Goal: Task Accomplishment & Management: Manage account settings

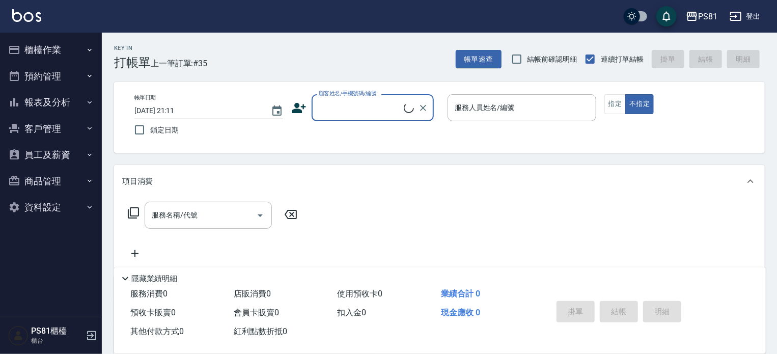
click at [76, 51] on button "櫃檯作業" at bounding box center [51, 50] width 94 height 26
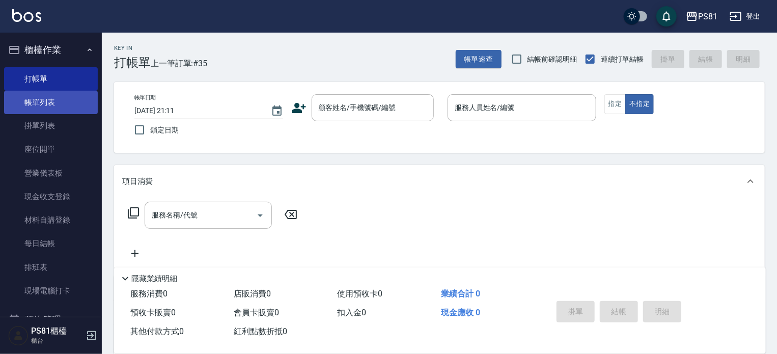
click at [51, 101] on link "帳單列表" at bounding box center [51, 102] width 94 height 23
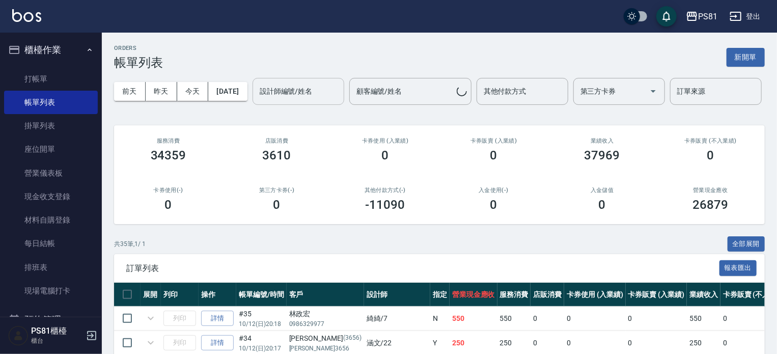
click at [253, 105] on div "設計師編號/姓名" at bounding box center [299, 91] width 92 height 27
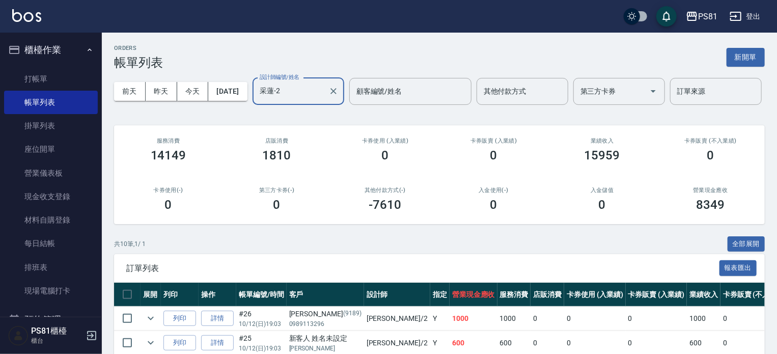
type input "采蓮-2"
click at [325, 265] on div "ORDERS 帳單列表 新開單 [DATE] [DATE] [DATE] [DATE] 設計師編號/姓名 采蓮-2 設計師編號/姓名 顧客編號/姓名 顧客編號…" at bounding box center [439, 312] width 675 height 558
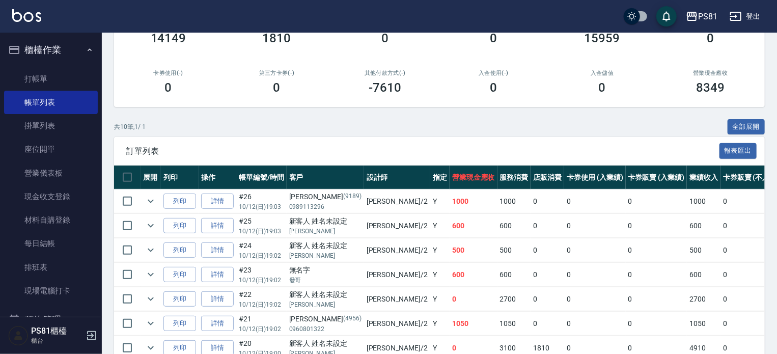
scroll to position [255, 0]
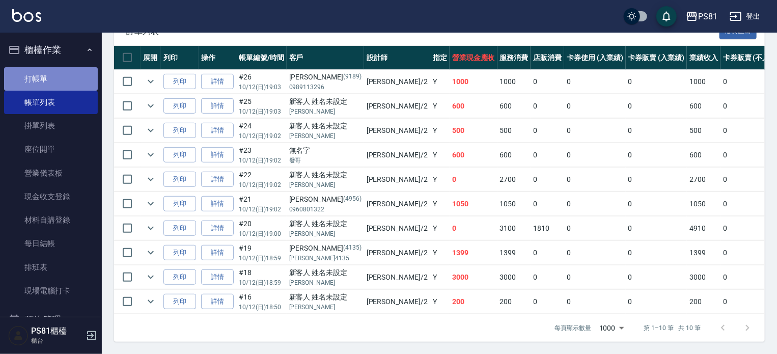
click at [67, 72] on link "打帳單" at bounding box center [51, 78] width 94 height 23
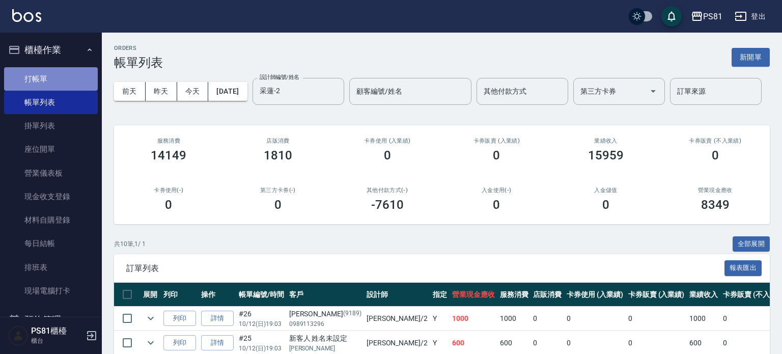
click at [67, 72] on link "打帳單" at bounding box center [51, 78] width 94 height 23
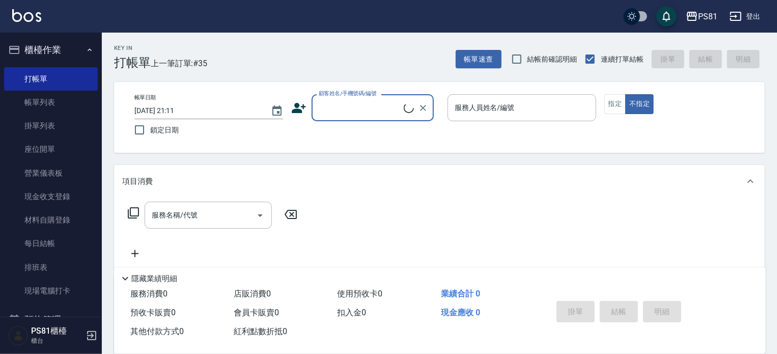
click at [386, 97] on div "顧客姓名/手機號碼/編號" at bounding box center [373, 107] width 122 height 27
type input "ㄏ"
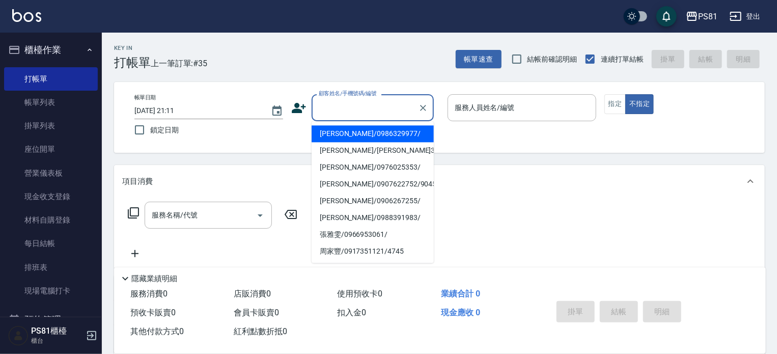
type input "ㄏ"
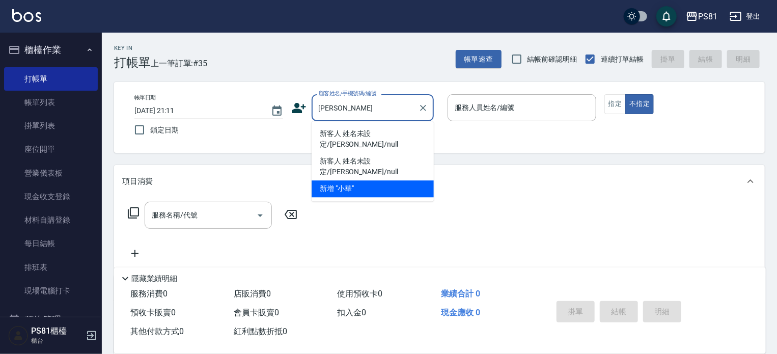
click at [408, 126] on li "新客人 姓名未設定/[PERSON_NAME]/null" at bounding box center [373, 139] width 122 height 28
type input "新客人 姓名未設定/[PERSON_NAME]/null"
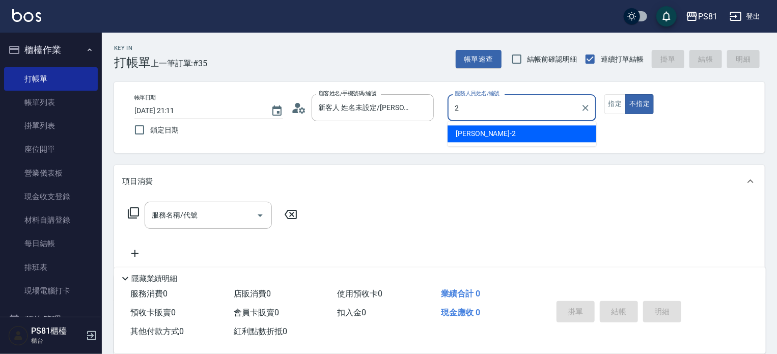
type input "采蓮-2"
type button "false"
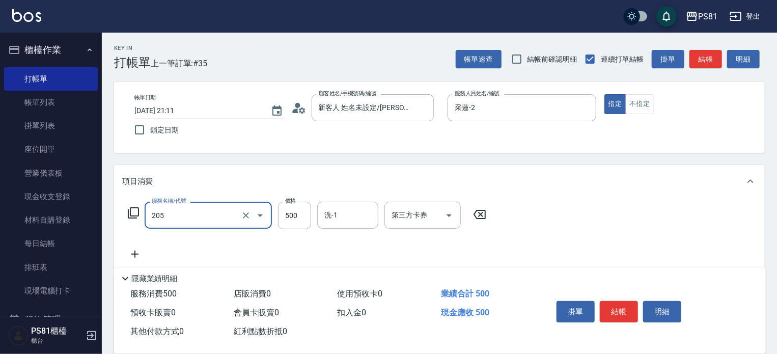
type input "A級單剪400(205)"
click at [557, 233] on div "服務名稱/代號 A級單剪400(205) 服務名稱/代號 價格 500 價格 洗-1 洗-1 第三方卡券 第三方卡券" at bounding box center [439, 233] width 651 height 71
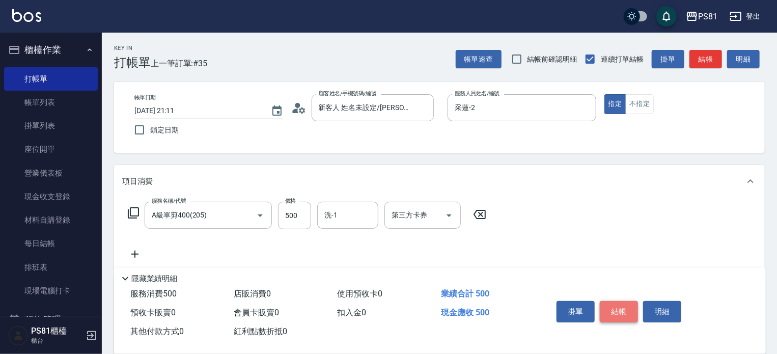
click at [636, 304] on button "結帳" at bounding box center [619, 311] width 38 height 21
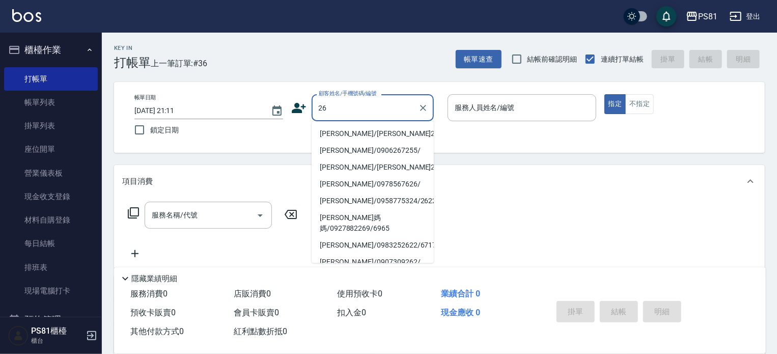
type input "[PERSON_NAME]/[PERSON_NAME]26/26"
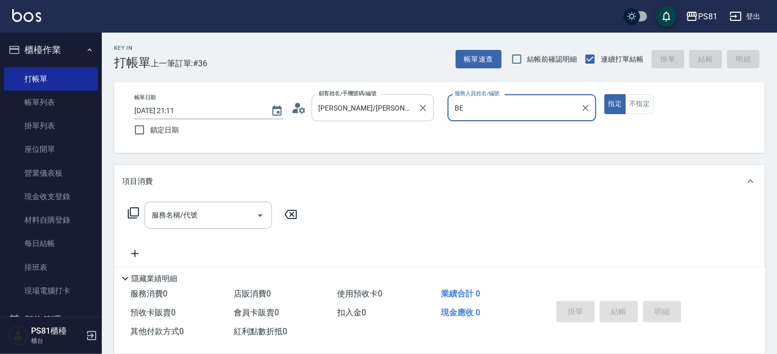
type input "B"
type input "采蓮-2"
type button "true"
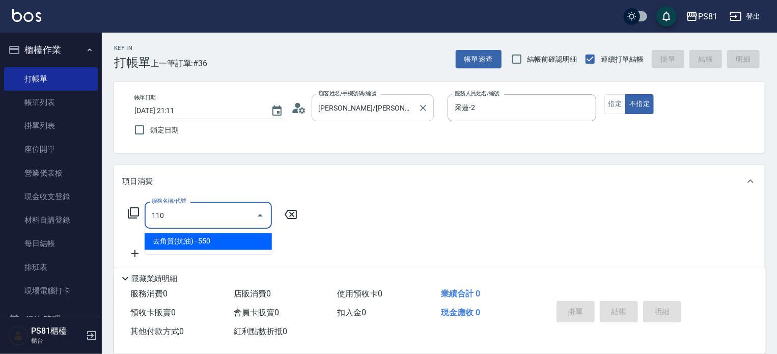
type input "去角質(抗油)(110)"
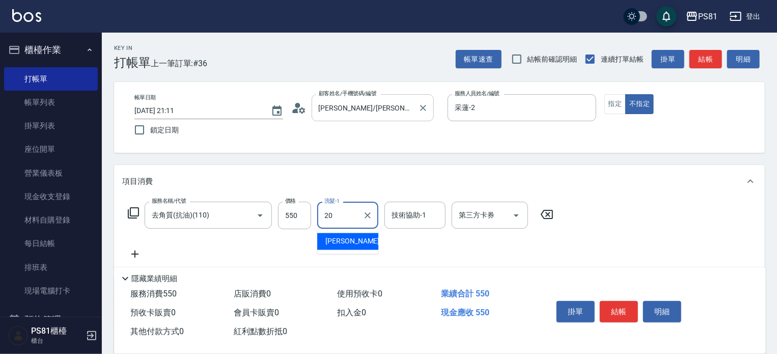
type input "[PERSON_NAME]-20"
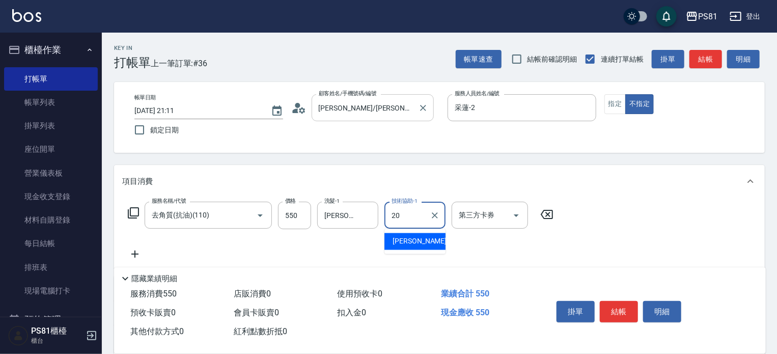
type input "[PERSON_NAME]-20"
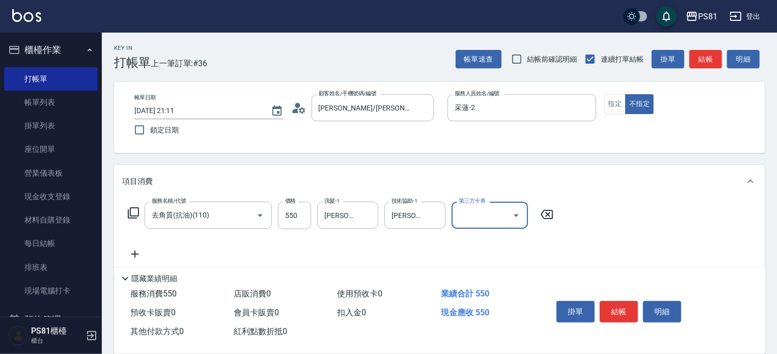
click at [637, 241] on div "服務名稱/代號 去角質(抗油)(110) 服務名稱/代號 價格 550 價格 洗髮-1 [PERSON_NAME]-20 洗髮-1 技術協助-1 [PERSO…" at bounding box center [439, 233] width 651 height 71
click at [626, 312] on button "結帳" at bounding box center [619, 311] width 38 height 21
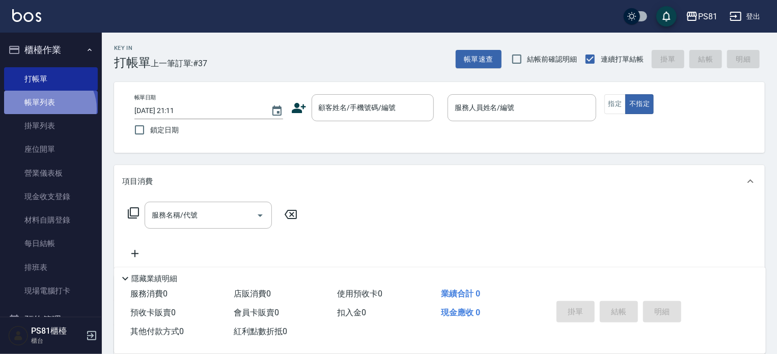
click at [48, 109] on link "帳單列表" at bounding box center [51, 102] width 94 height 23
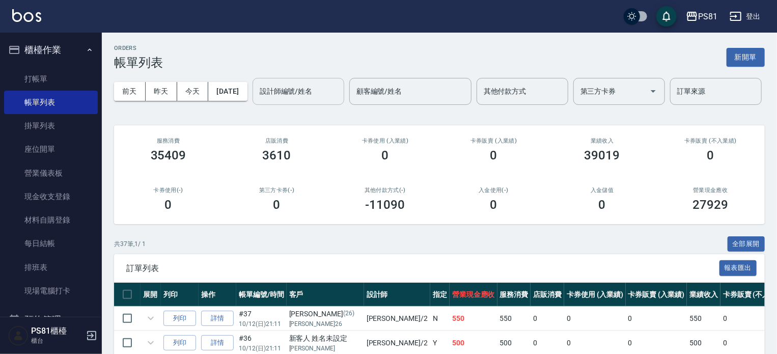
click at [257, 100] on input "設計師編號/姓名" at bounding box center [298, 92] width 83 height 18
type input "采蓮-2"
click at [384, 273] on span "訂單列表" at bounding box center [422, 268] width 593 height 10
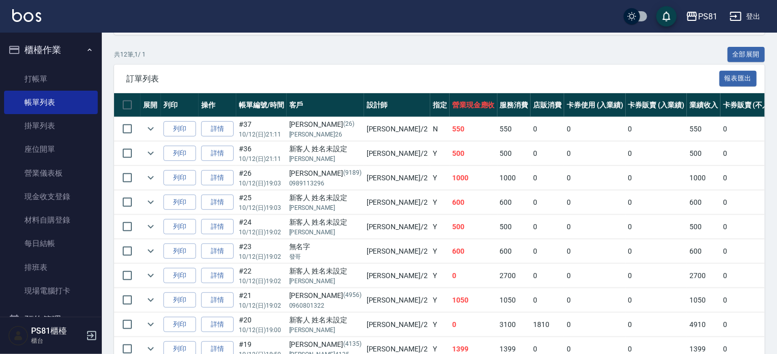
scroll to position [323, 0]
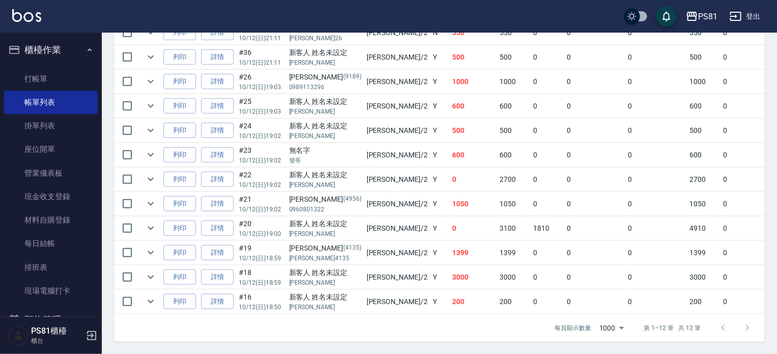
click at [450, 292] on td "200" at bounding box center [474, 302] width 48 height 24
click at [450, 256] on td "1399" at bounding box center [474, 253] width 48 height 24
click at [450, 246] on td "1399" at bounding box center [474, 253] width 48 height 24
click at [450, 219] on td "0" at bounding box center [474, 228] width 48 height 24
click at [450, 158] on td "600" at bounding box center [474, 155] width 48 height 24
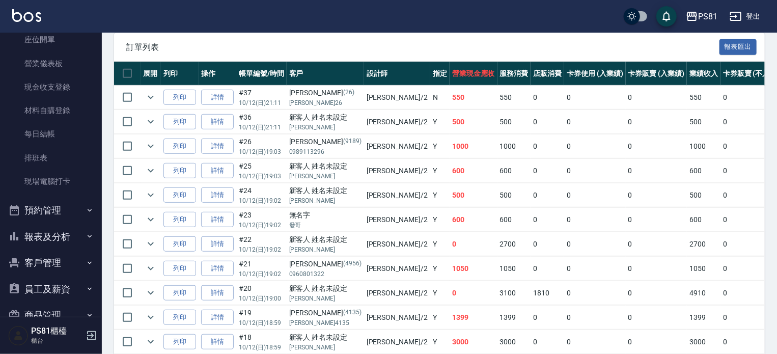
scroll to position [159, 0]
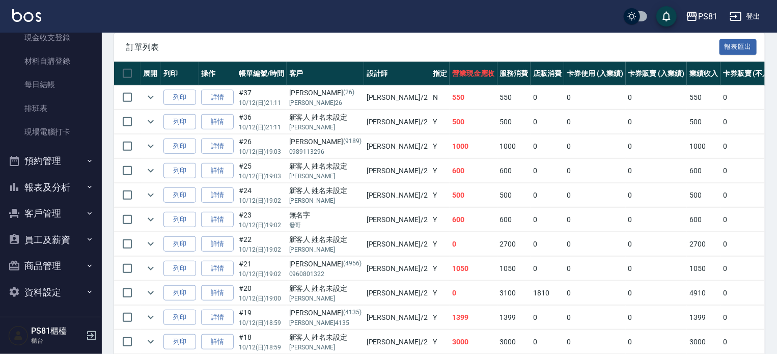
click at [57, 195] on button "報表及分析" at bounding box center [51, 187] width 94 height 26
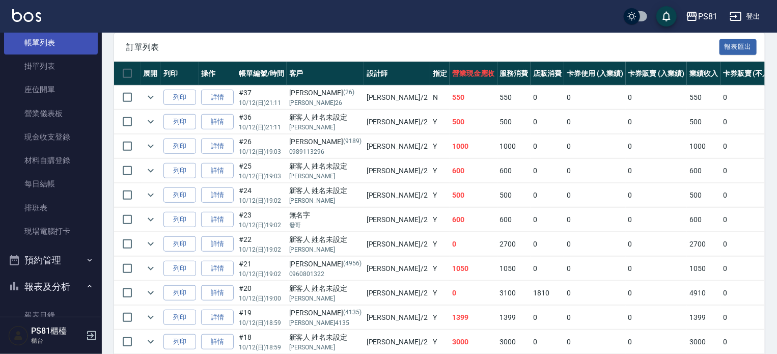
scroll to position [0, 0]
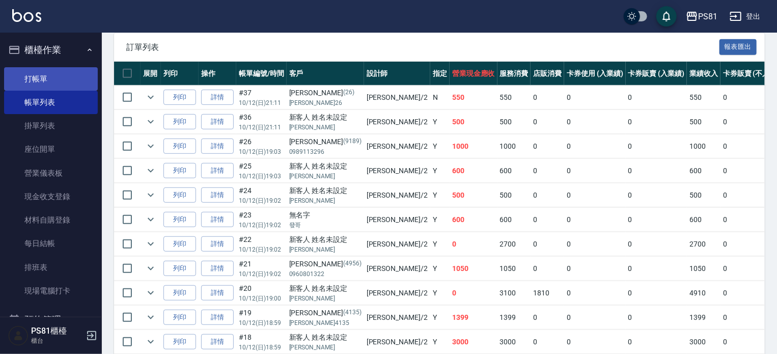
click at [37, 81] on link "打帳單" at bounding box center [51, 78] width 94 height 23
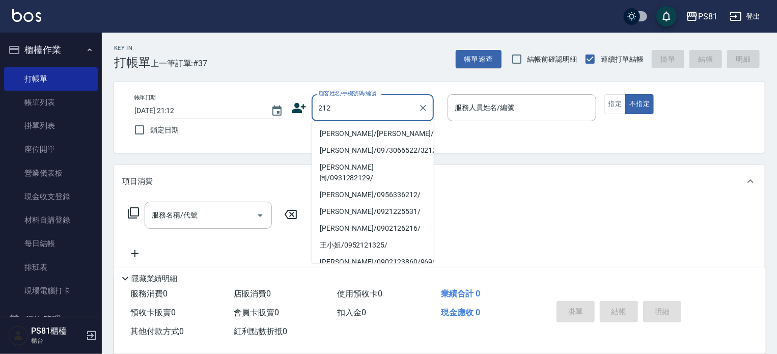
type input "[PERSON_NAME]/[PERSON_NAME]/212"
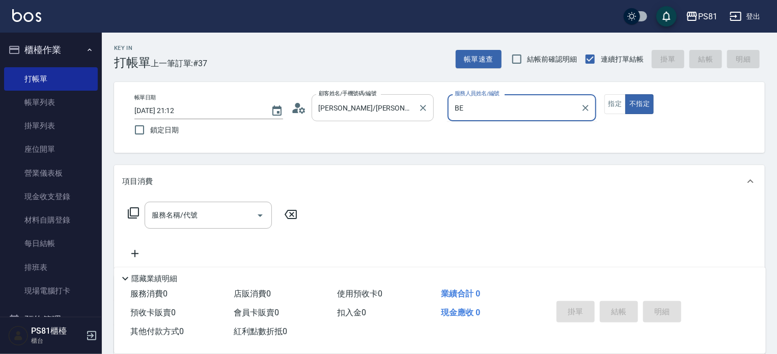
type input "B"
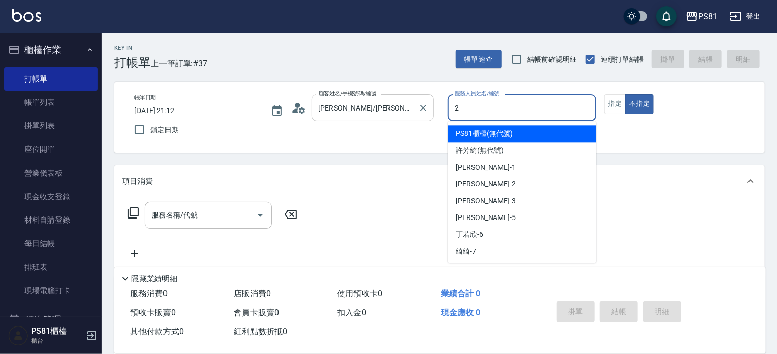
type input "采蓮-2"
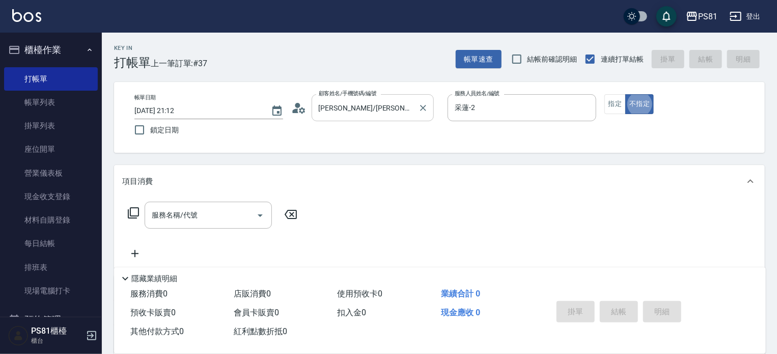
type button "false"
click at [420, 103] on icon "Clear" at bounding box center [423, 108] width 10 height 10
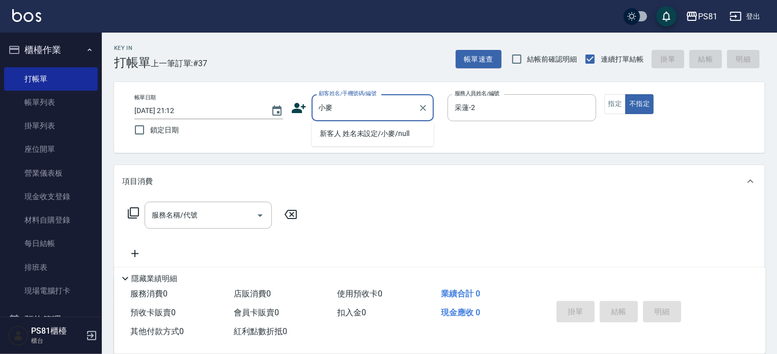
click at [416, 134] on li "新客人 姓名未設定/小麥/null" at bounding box center [373, 133] width 122 height 17
type input "新客人 姓名未設定/小麥/null"
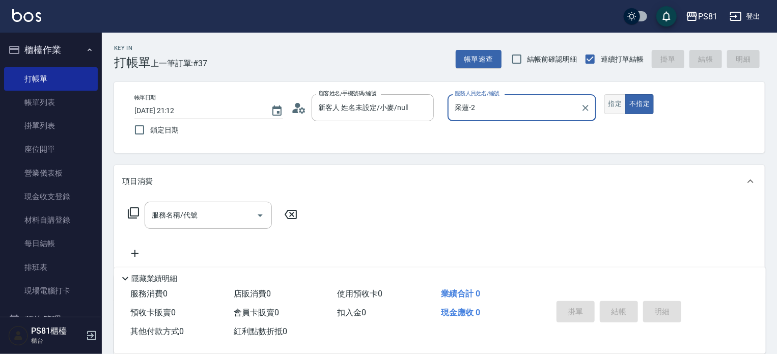
click at [615, 105] on button "指定" at bounding box center [616, 104] width 22 height 20
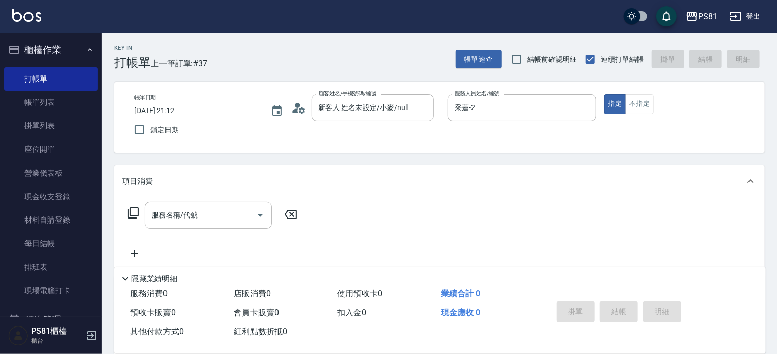
click at [201, 229] on div "服務名稱/代號 服務名稱/代號" at bounding box center [212, 231] width 181 height 58
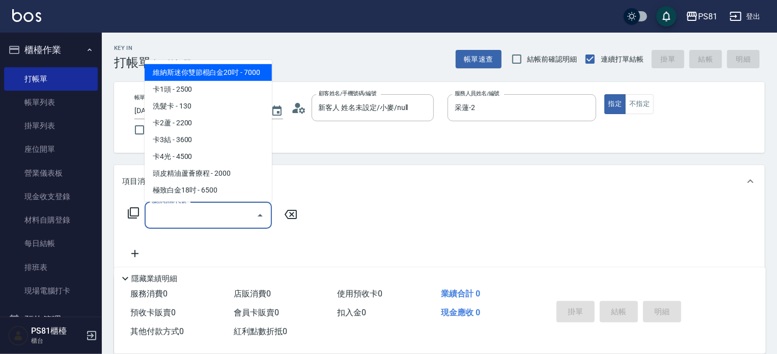
click at [167, 211] on input "服務名稱/代號" at bounding box center [200, 215] width 103 height 18
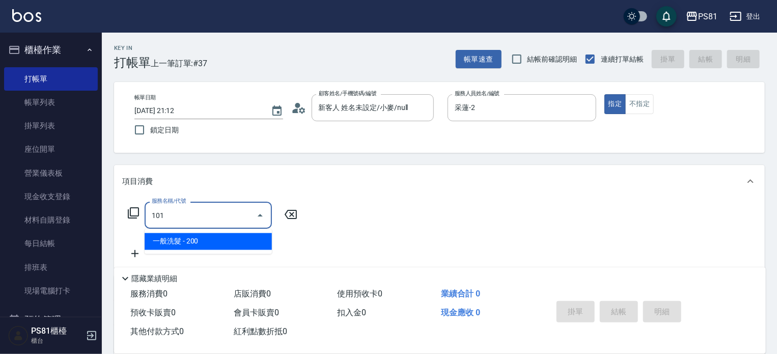
type input "一般洗髮(101)"
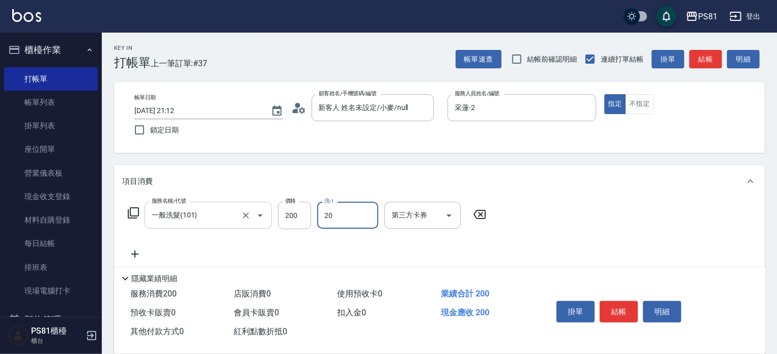
type input "[PERSON_NAME]-20"
drag, startPoint x: 528, startPoint y: 232, endPoint x: 623, endPoint y: 291, distance: 111.6
click at [533, 236] on div "服務名稱/代號 一般洗髮(101) 服務名稱/代號 價格 200 價格 洗-1 [PERSON_NAME]-20 洗-1 第三方卡券 第三方卡券" at bounding box center [439, 233] width 651 height 71
click at [632, 307] on button "結帳" at bounding box center [619, 311] width 38 height 21
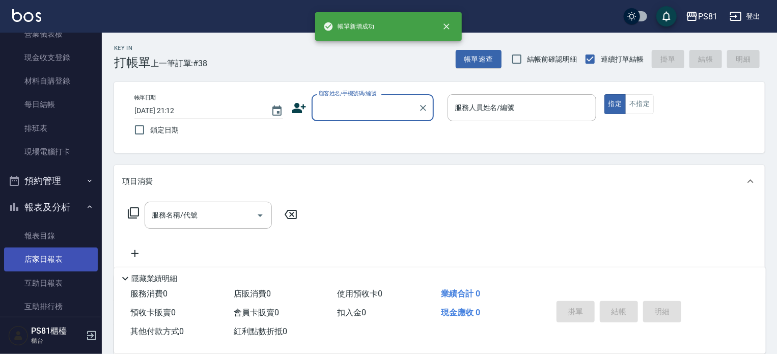
scroll to position [255, 0]
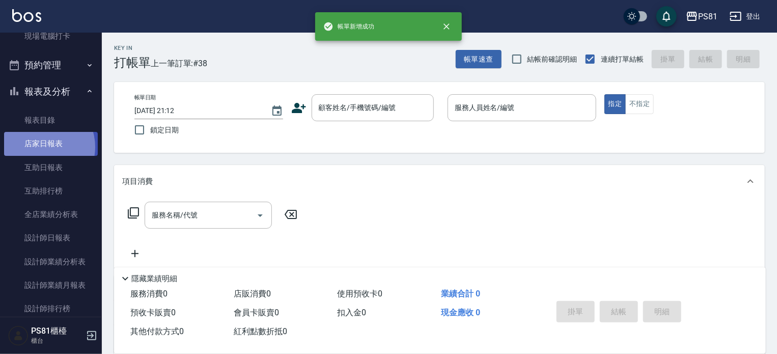
click at [41, 147] on link "店家日報表" at bounding box center [51, 143] width 94 height 23
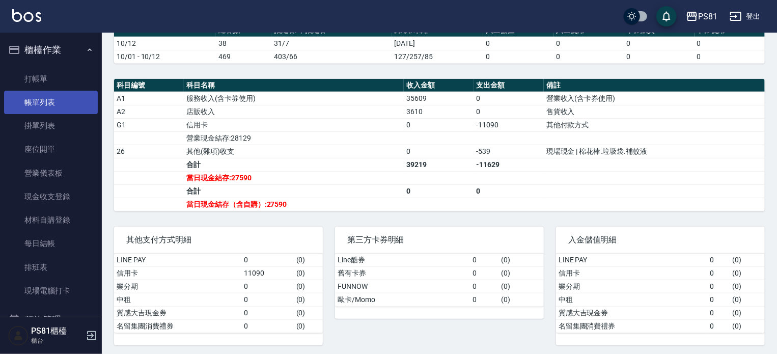
click at [42, 108] on link "帳單列表" at bounding box center [51, 102] width 94 height 23
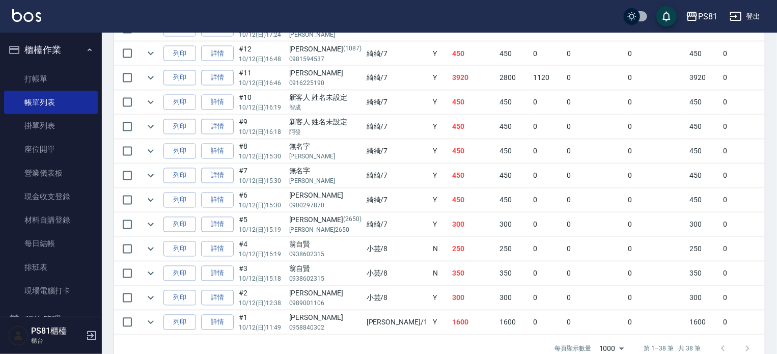
scroll to position [953, 0]
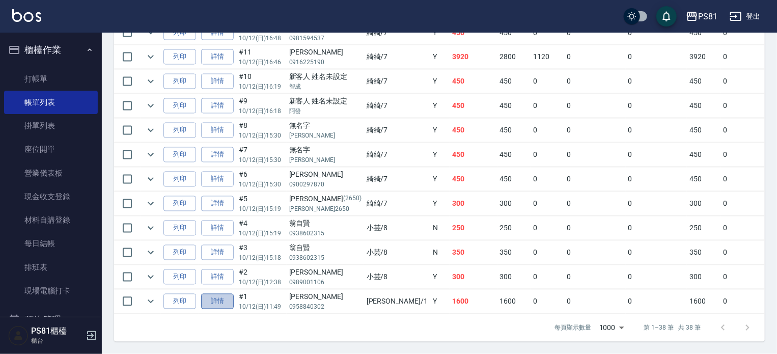
click at [222, 294] on link "詳情" at bounding box center [217, 302] width 33 height 16
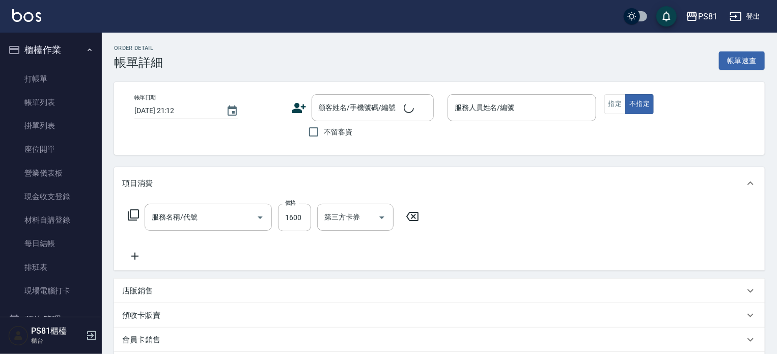
type input "[DATE] 11:49"
type input "[PERSON_NAME]-1"
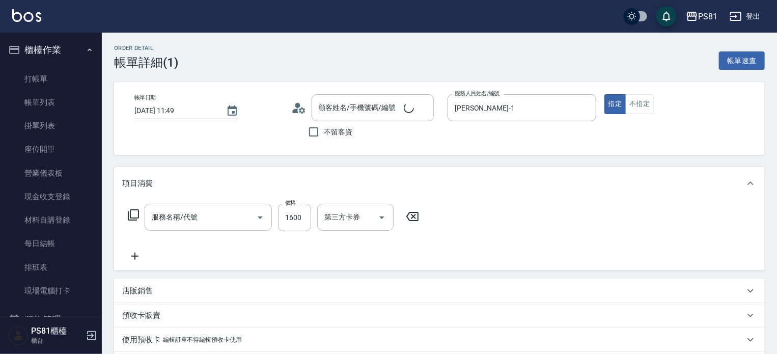
type input "日本結構護髮(108)"
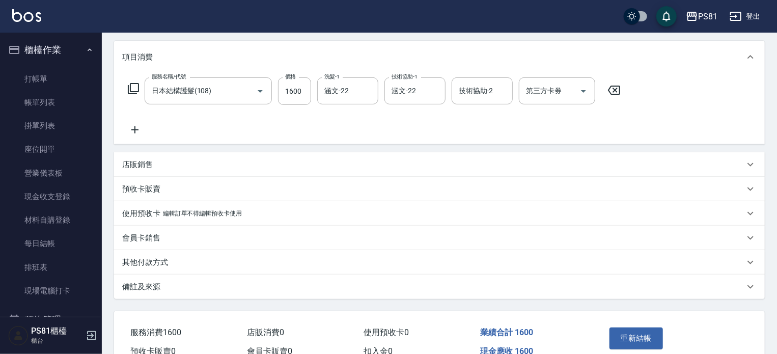
scroll to position [180, 0]
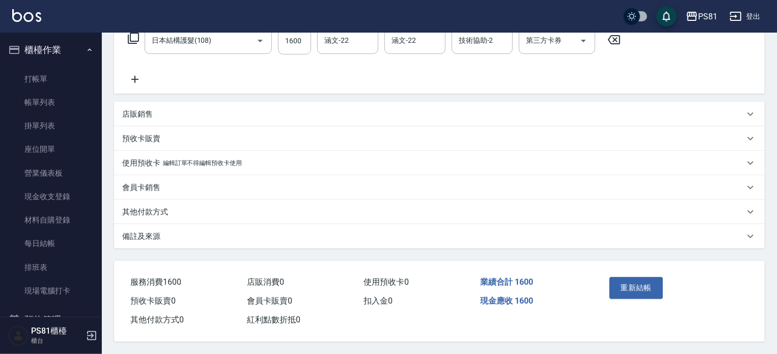
type input "[PERSON_NAME]/0958840302/"
click at [167, 209] on p "其他付款方式" at bounding box center [145, 212] width 46 height 11
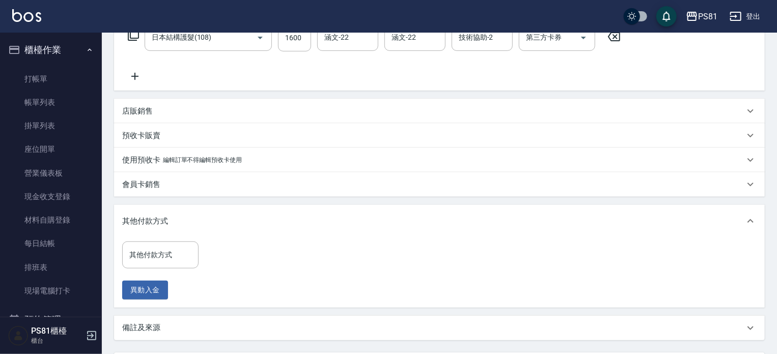
scroll to position [275, 0]
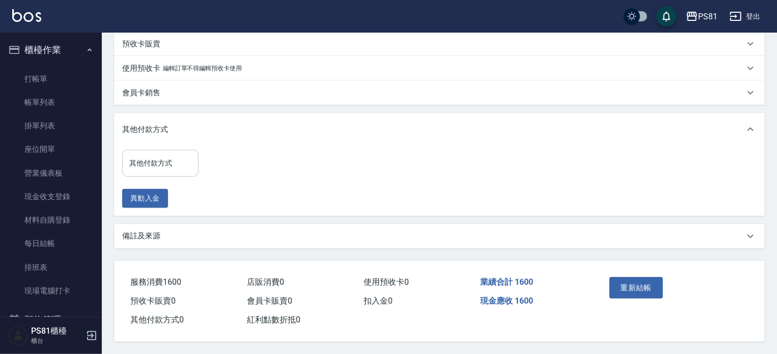
click at [186, 163] on input "其他付款方式" at bounding box center [160, 163] width 67 height 18
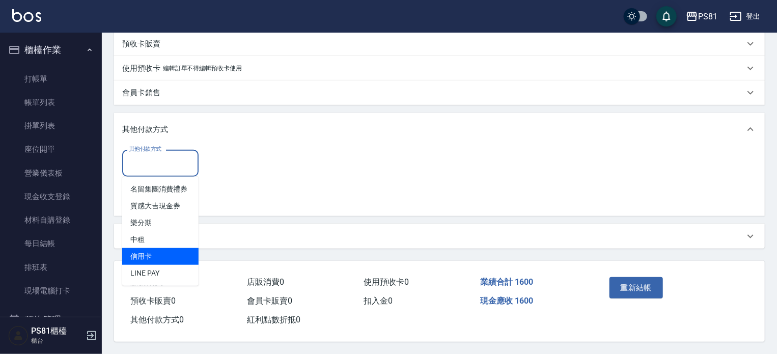
click at [171, 248] on span "信用卡" at bounding box center [160, 256] width 76 height 17
type input "信用卡"
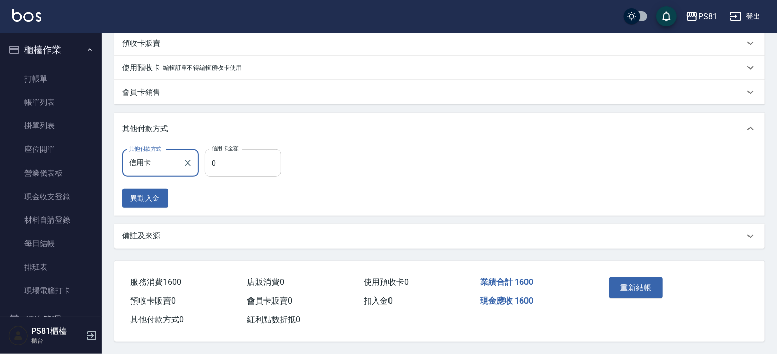
click at [277, 169] on input "0" at bounding box center [243, 163] width 76 height 28
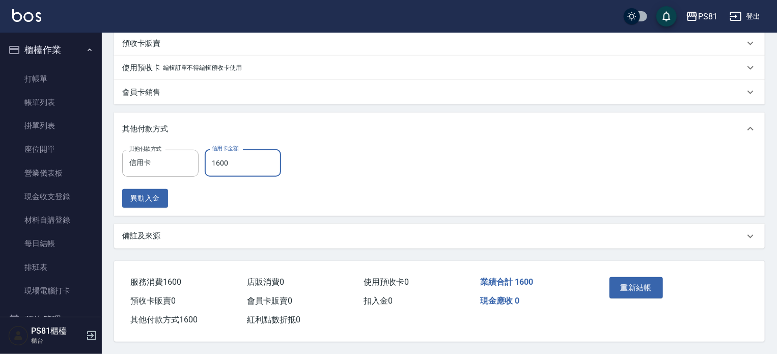
type input "1600"
drag, startPoint x: 406, startPoint y: 197, endPoint x: 493, endPoint y: 190, distance: 87.8
click at [405, 196] on div "其他付款方式 信用卡 其他付款方式 信用卡金額 1600 信用卡金額 異動入金" at bounding box center [439, 178] width 635 height 59
drag, startPoint x: 647, startPoint y: 278, endPoint x: 652, endPoint y: 281, distance: 6.6
click at [647, 278] on button "重新結帳" at bounding box center [637, 287] width 54 height 21
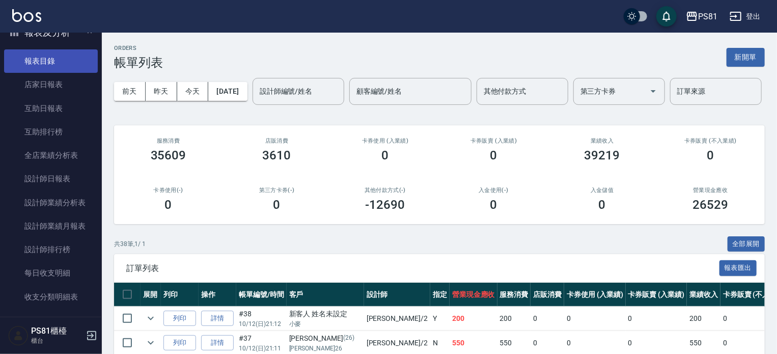
scroll to position [255, 0]
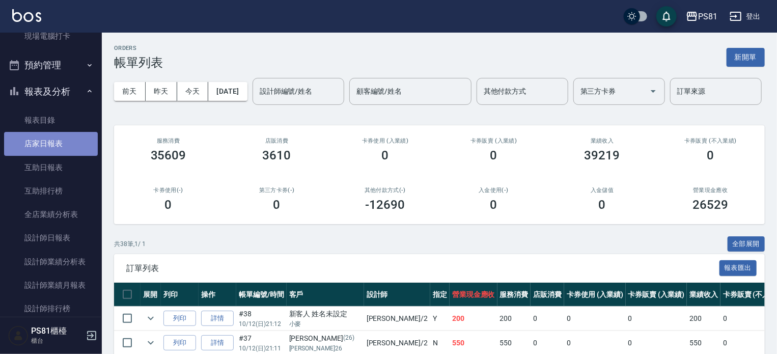
click at [53, 140] on link "店家日報表" at bounding box center [51, 143] width 94 height 23
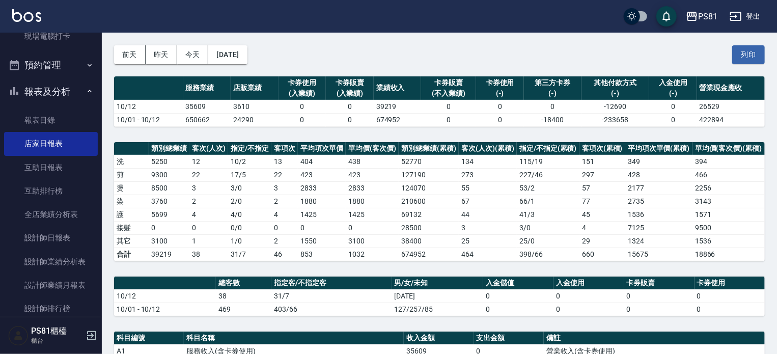
scroll to position [204, 0]
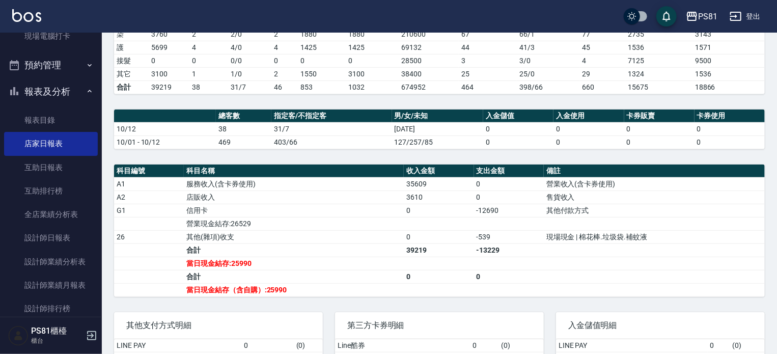
click at [559, 180] on td "營業收入(含卡券使用)" at bounding box center [654, 183] width 221 height 13
click at [86, 238] on link "設計師日報表" at bounding box center [51, 237] width 94 height 23
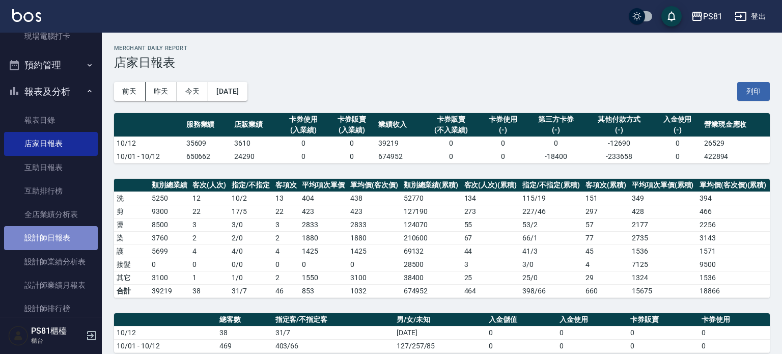
click at [86, 238] on link "設計師日報表" at bounding box center [51, 237] width 94 height 23
